Goal: Check status: Check status

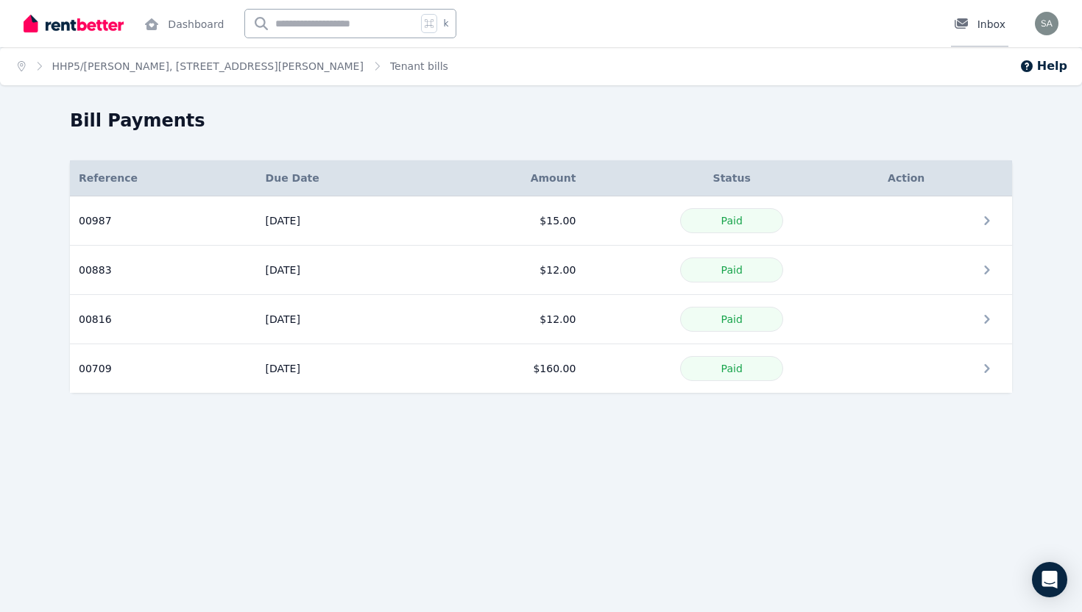
click at [963, 25] on icon at bounding box center [960, 23] width 13 height 10
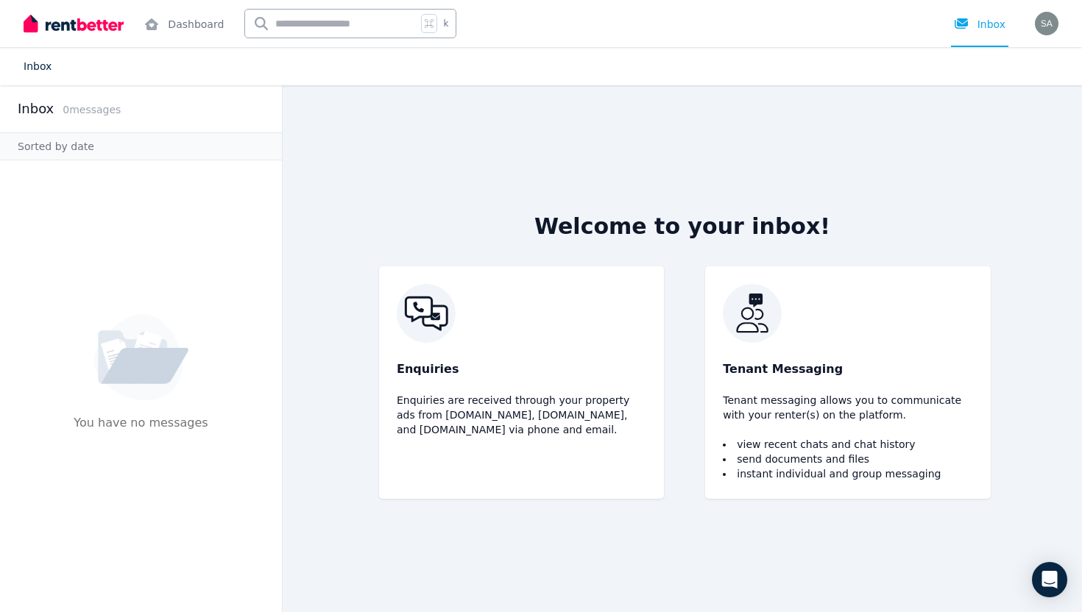
click at [35, 64] on link "Inbox" at bounding box center [38, 66] width 28 height 12
click at [174, 24] on link "Dashboard" at bounding box center [183, 23] width 85 height 47
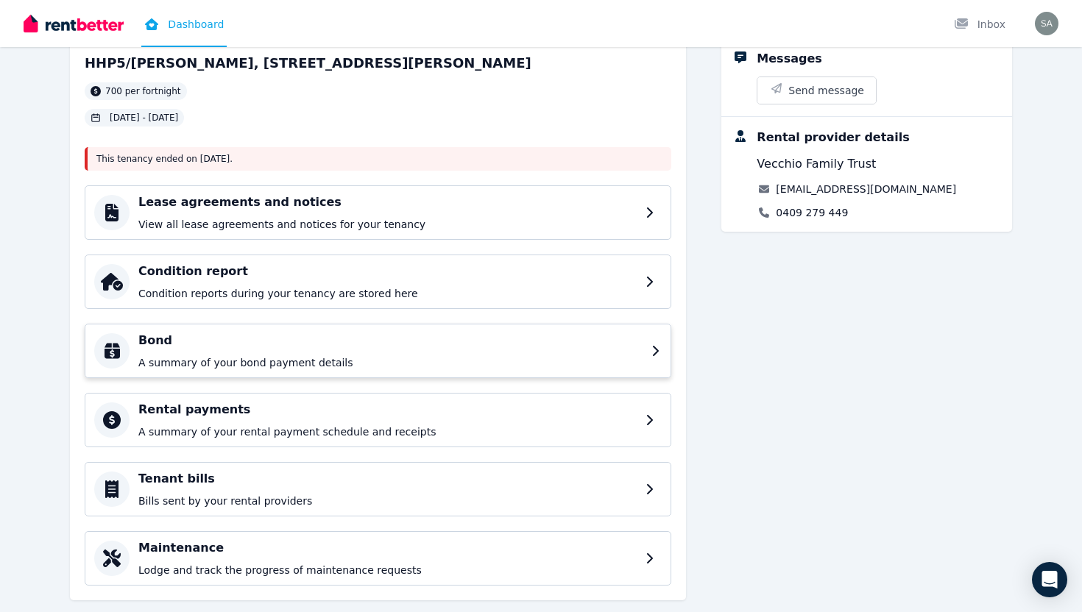
scroll to position [118, 0]
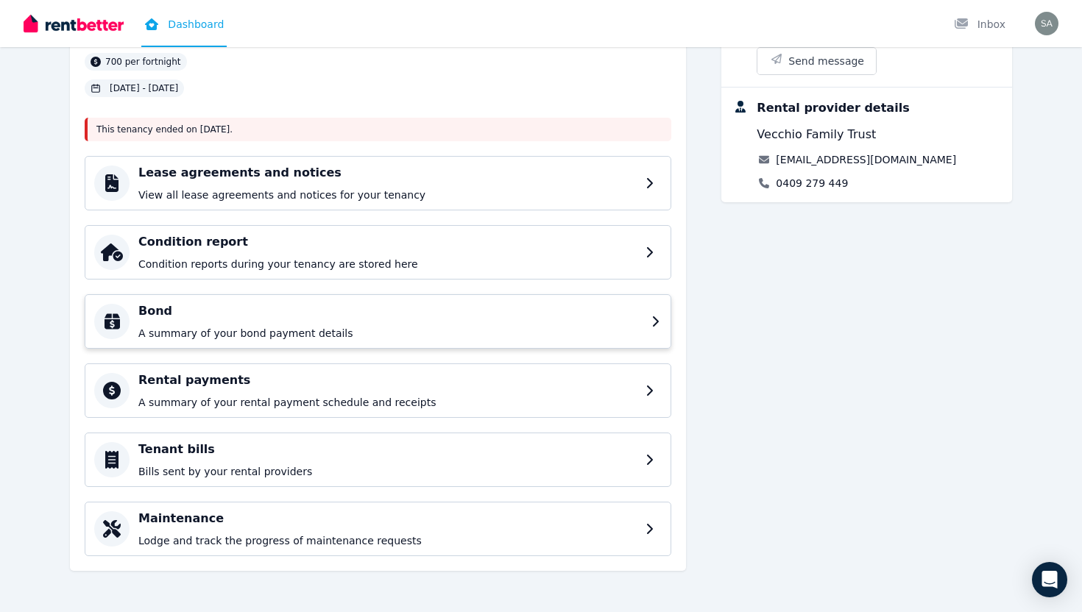
click at [419, 314] on h4 "Bond" at bounding box center [390, 311] width 504 height 18
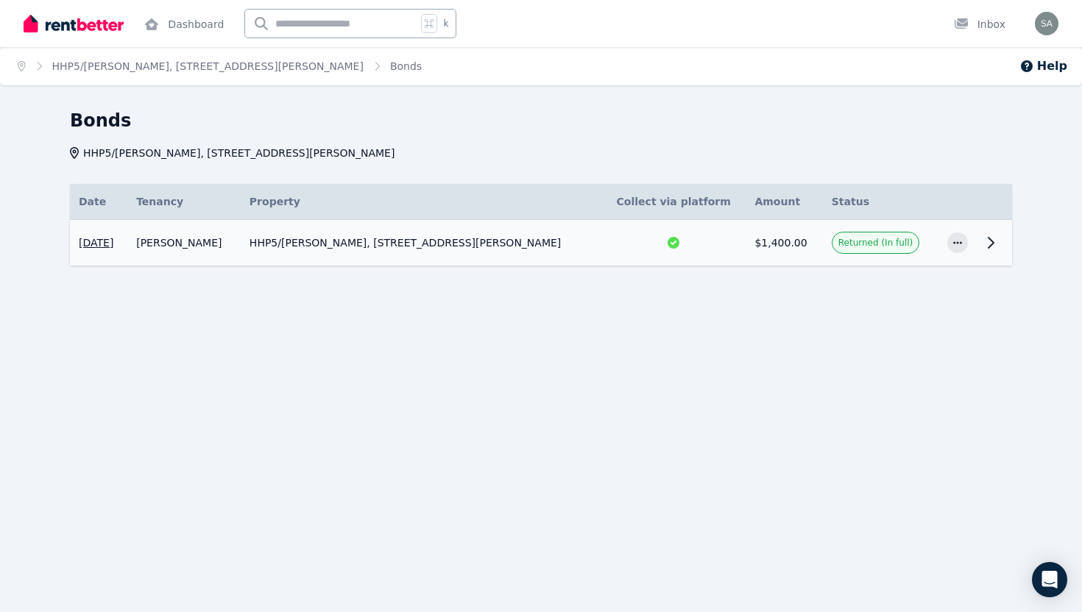
click at [986, 238] on icon at bounding box center [991, 243] width 18 height 18
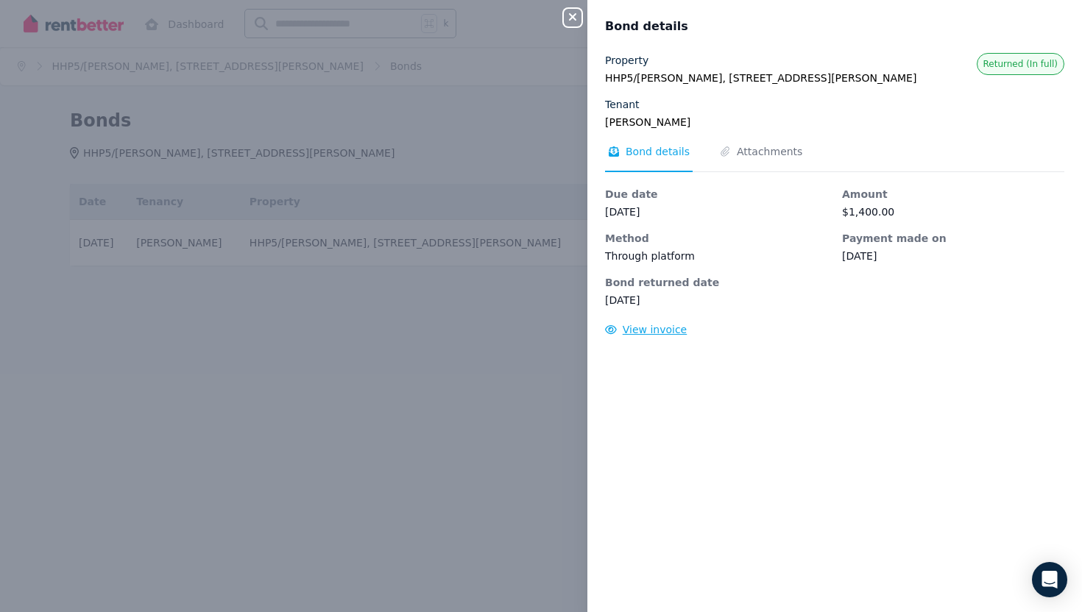
click at [648, 328] on span "View invoice" at bounding box center [655, 330] width 65 height 12
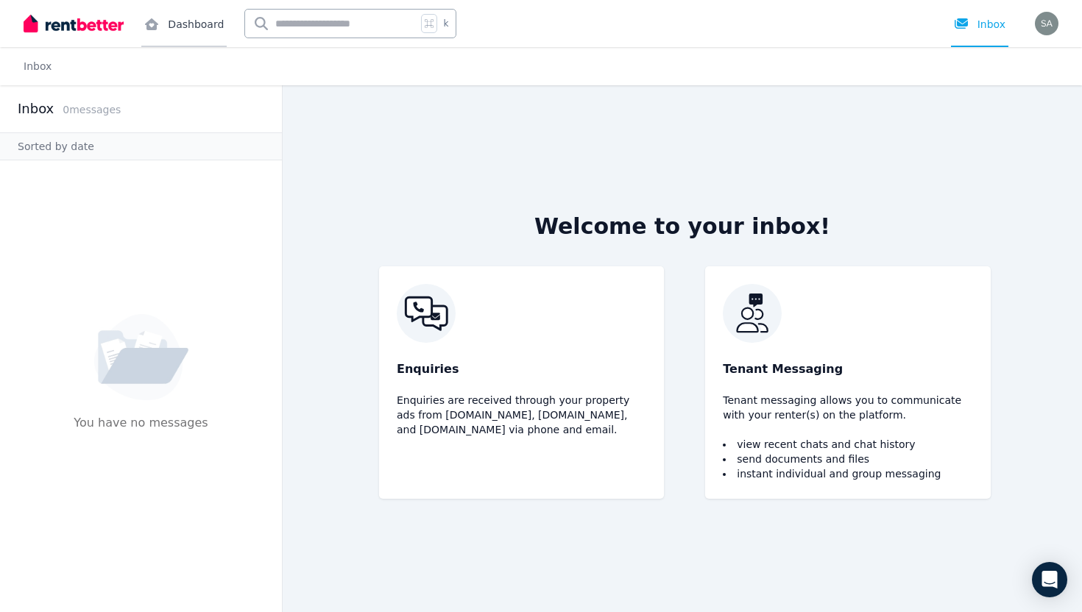
click at [175, 23] on link "Dashboard" at bounding box center [183, 23] width 85 height 47
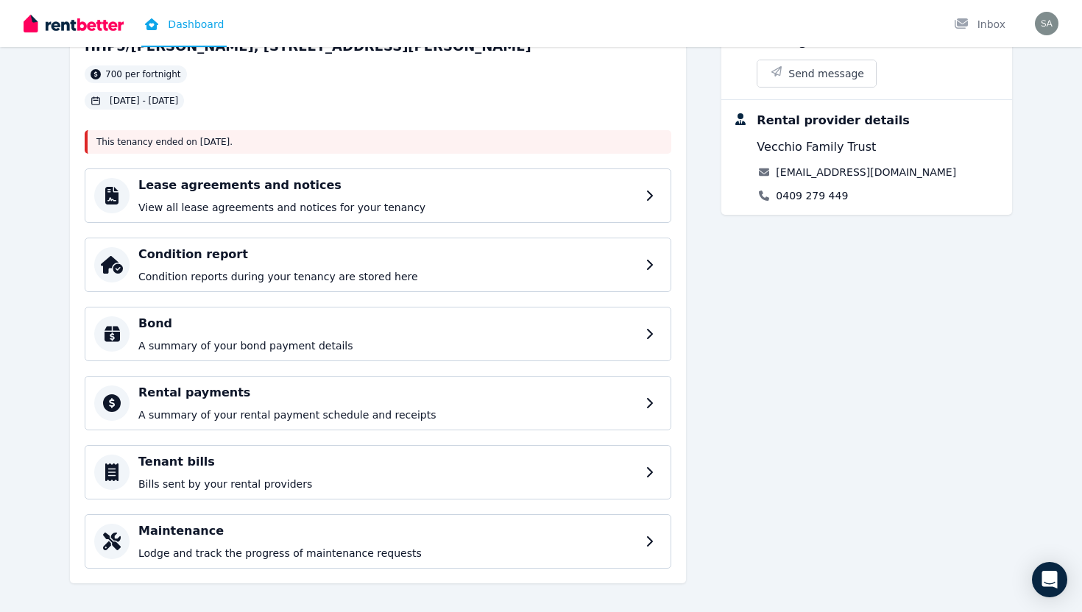
scroll to position [118, 0]
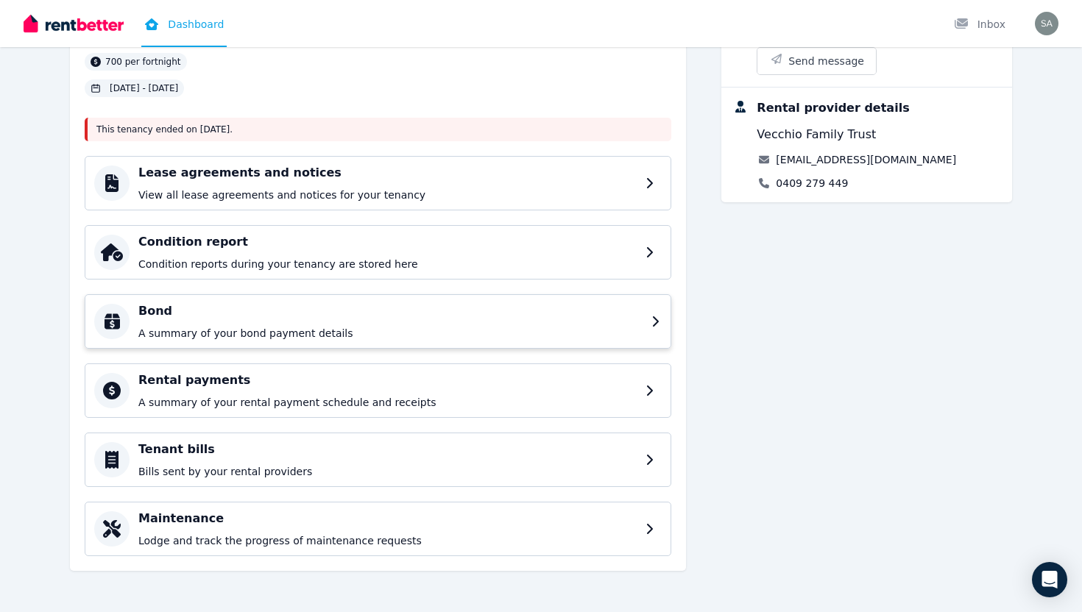
click at [558, 320] on div "Bond A summary of your bond payment details" at bounding box center [390, 321] width 504 height 38
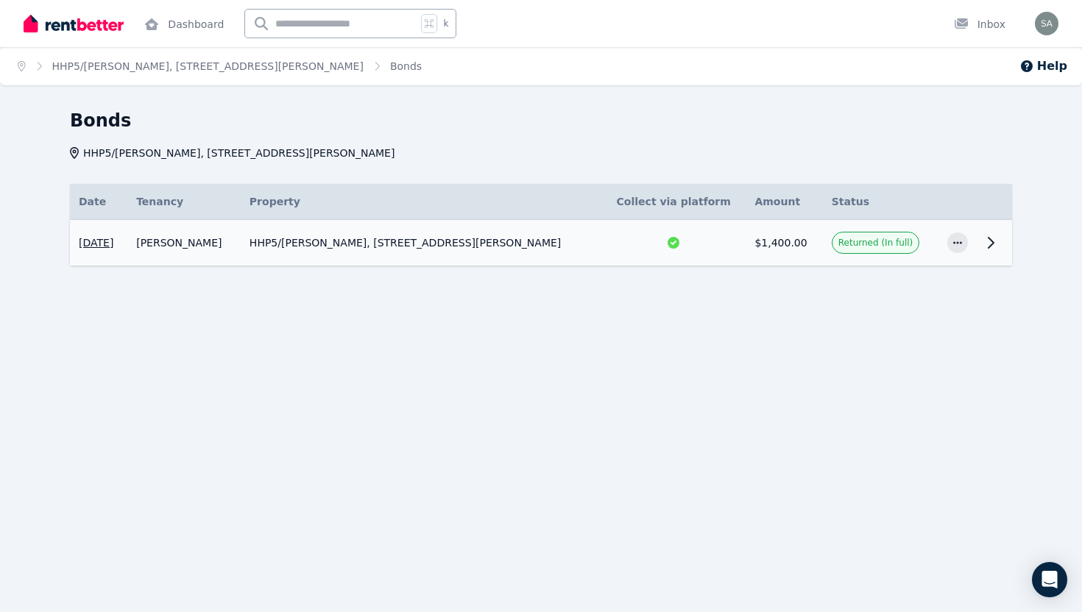
click at [984, 249] on icon at bounding box center [991, 243] width 18 height 18
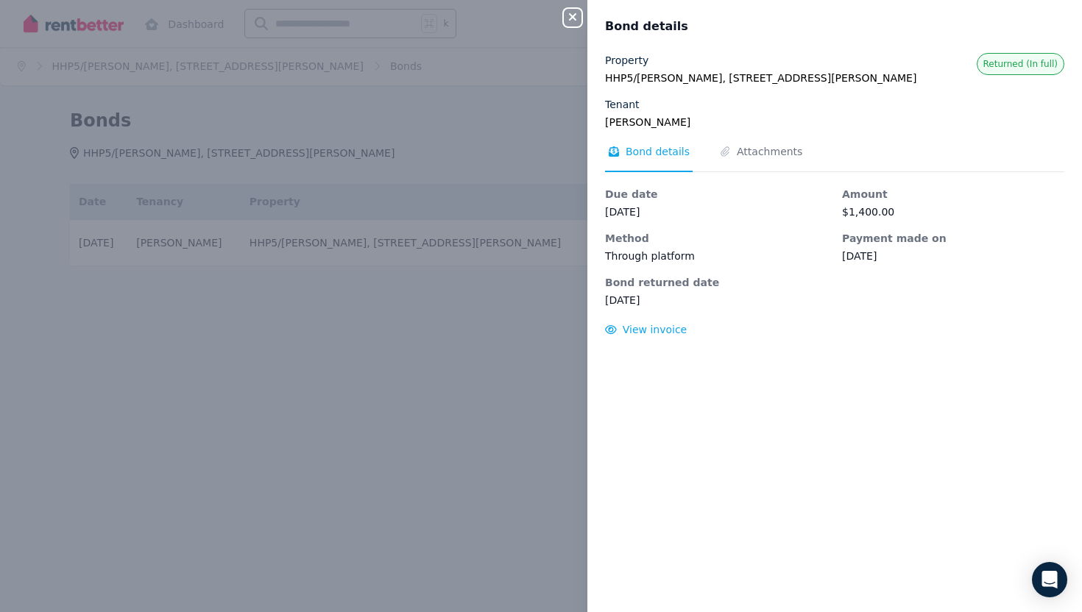
click at [571, 25] on button "Close panel" at bounding box center [573, 18] width 18 height 18
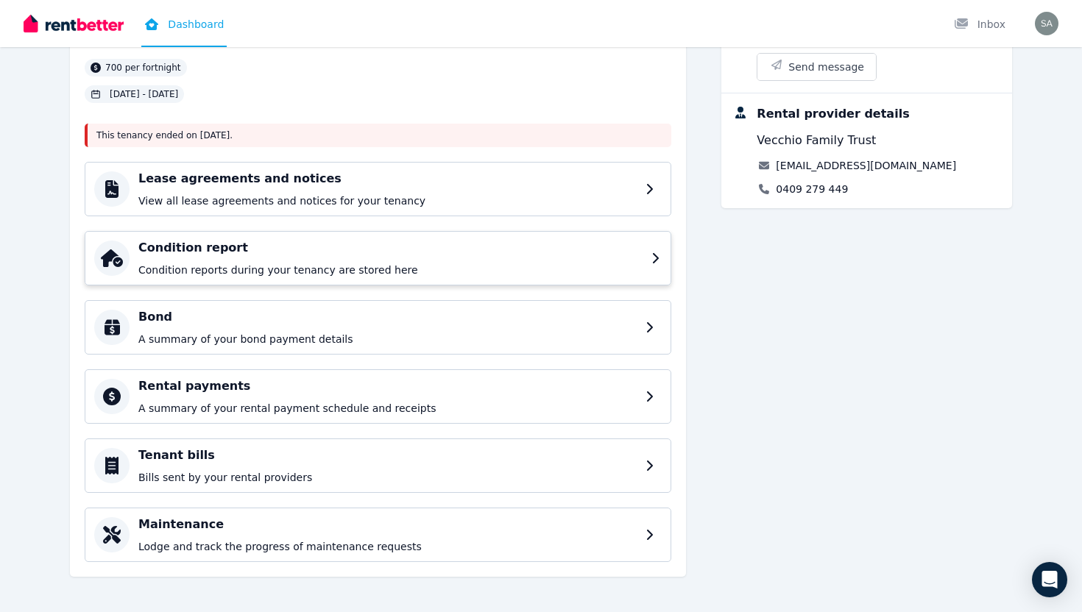
scroll to position [118, 0]
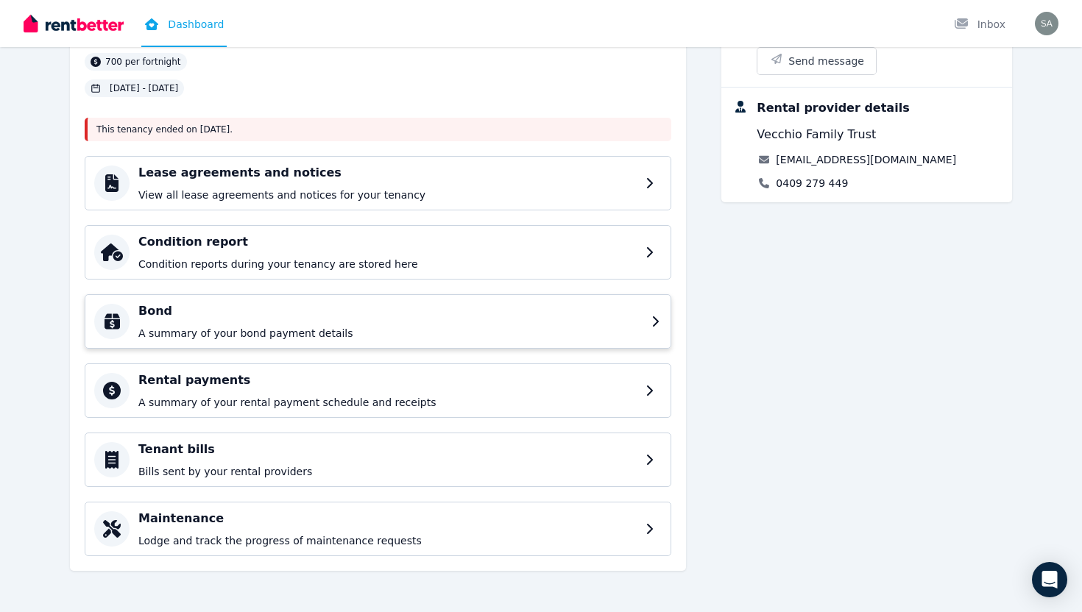
click at [509, 316] on h4 "Bond" at bounding box center [390, 311] width 504 height 18
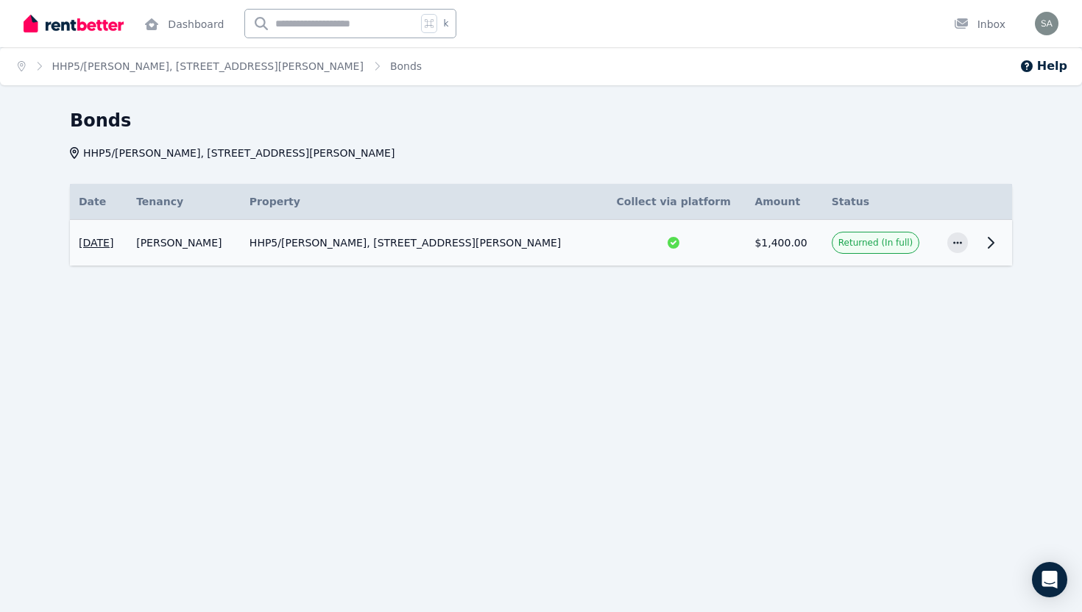
click at [484, 247] on td "HHP5/ISABEL, 109 Lytton Rd, East Brisbane" at bounding box center [421, 243] width 361 height 46
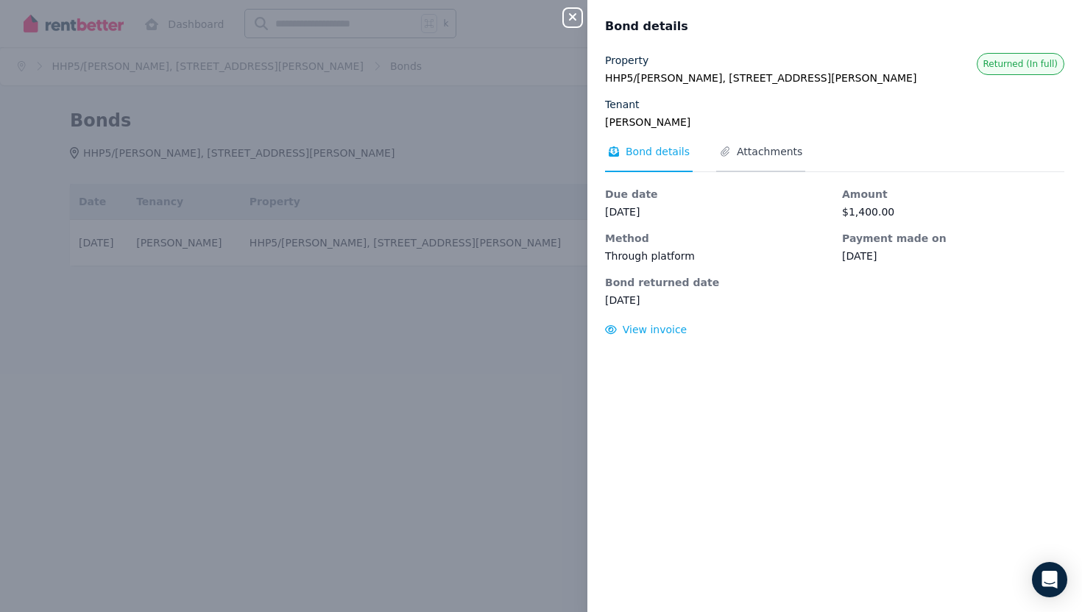
click at [761, 149] on span "Attachments" at bounding box center [769, 151] width 65 height 15
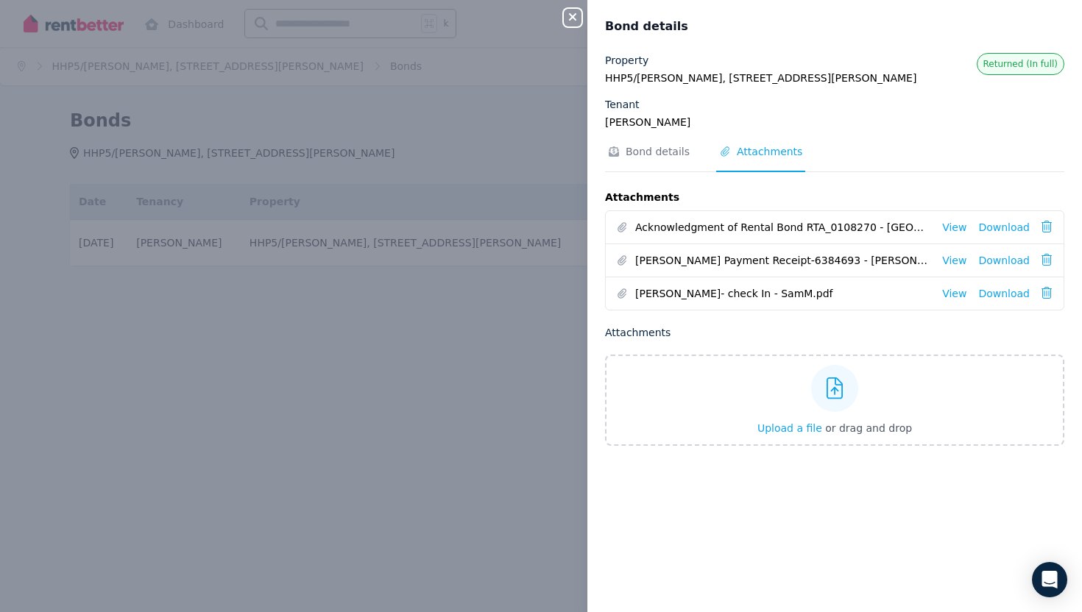
click at [573, 17] on icon "button" at bounding box center [572, 16] width 7 height 7
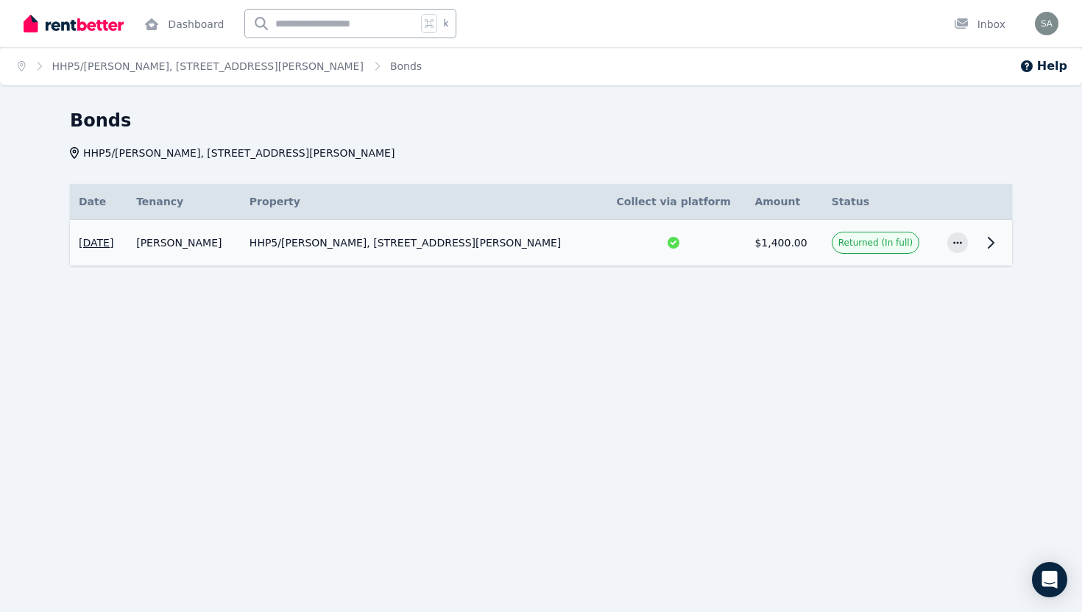
click at [871, 241] on span "Returned (In full)" at bounding box center [875, 243] width 74 height 12
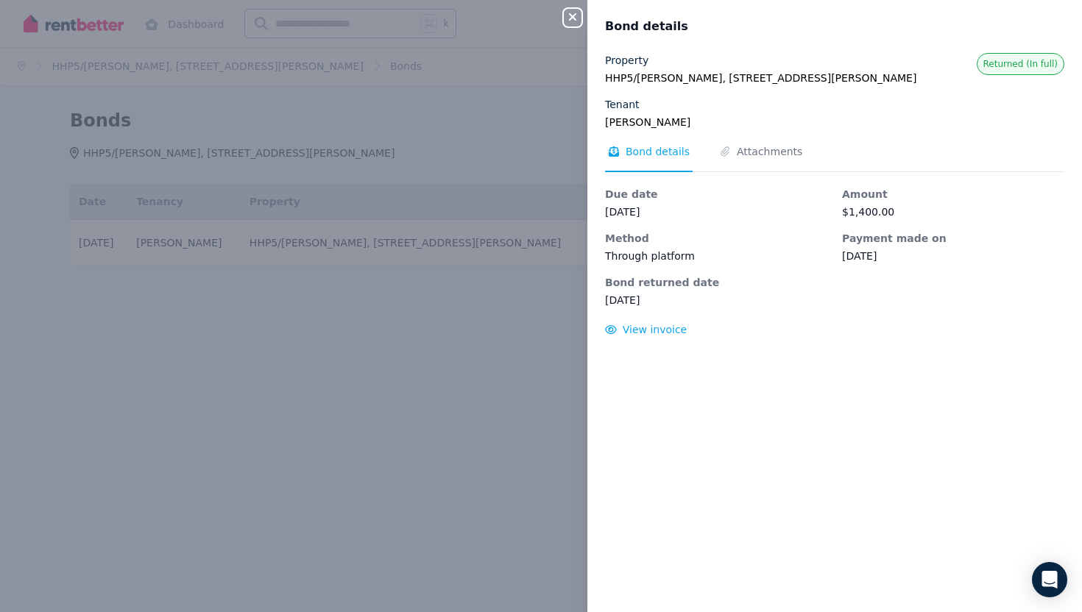
click at [488, 393] on div "Close panel Bond details Property HHP5/ISABEL, 109 Lytton Rd, East Brisbane QLD…" at bounding box center [541, 306] width 1082 height 612
